Goal: Navigation & Orientation: Find specific page/section

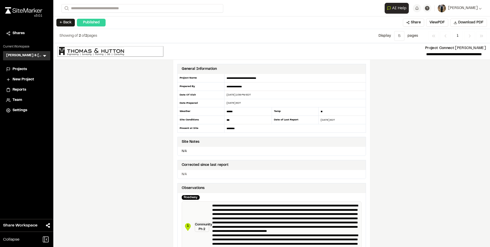
click at [22, 65] on li "Projects" at bounding box center [26, 69] width 47 height 10
click at [22, 68] on span "Projects" at bounding box center [20, 69] width 14 height 6
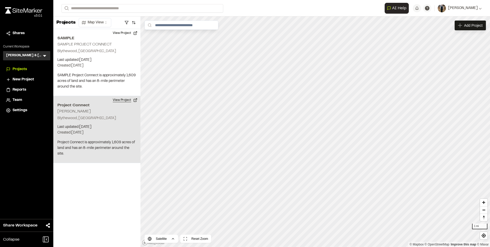
click at [123, 96] on button "View Project" at bounding box center [125, 100] width 31 height 8
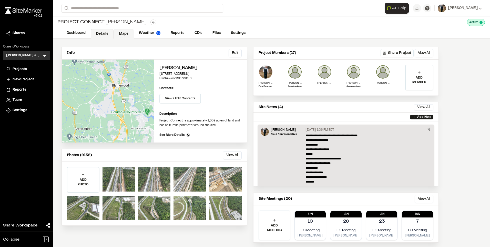
click at [123, 31] on link "Maps" at bounding box center [124, 34] width 20 height 10
